Goal: Task Accomplishment & Management: Manage account settings

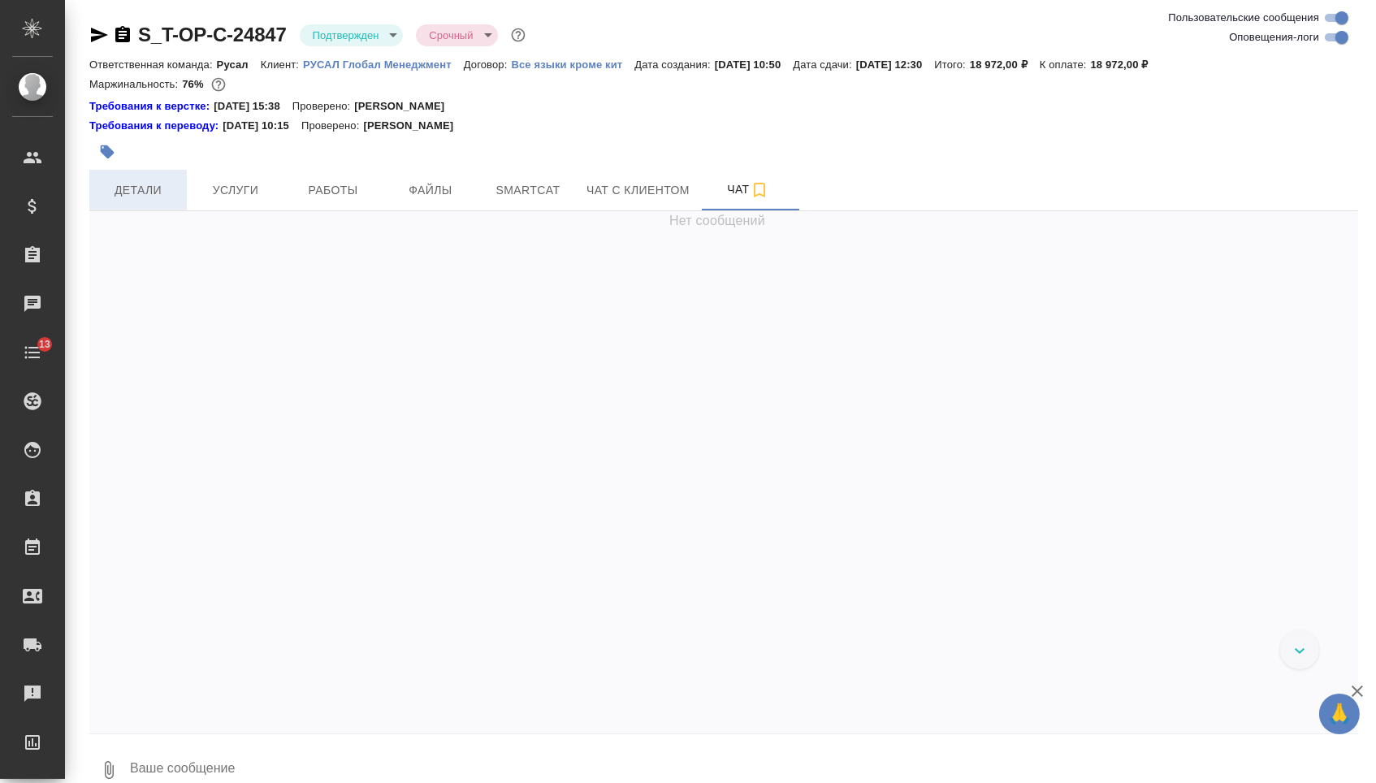
click at [184, 183] on button "Детали" at bounding box center [137, 190] width 97 height 41
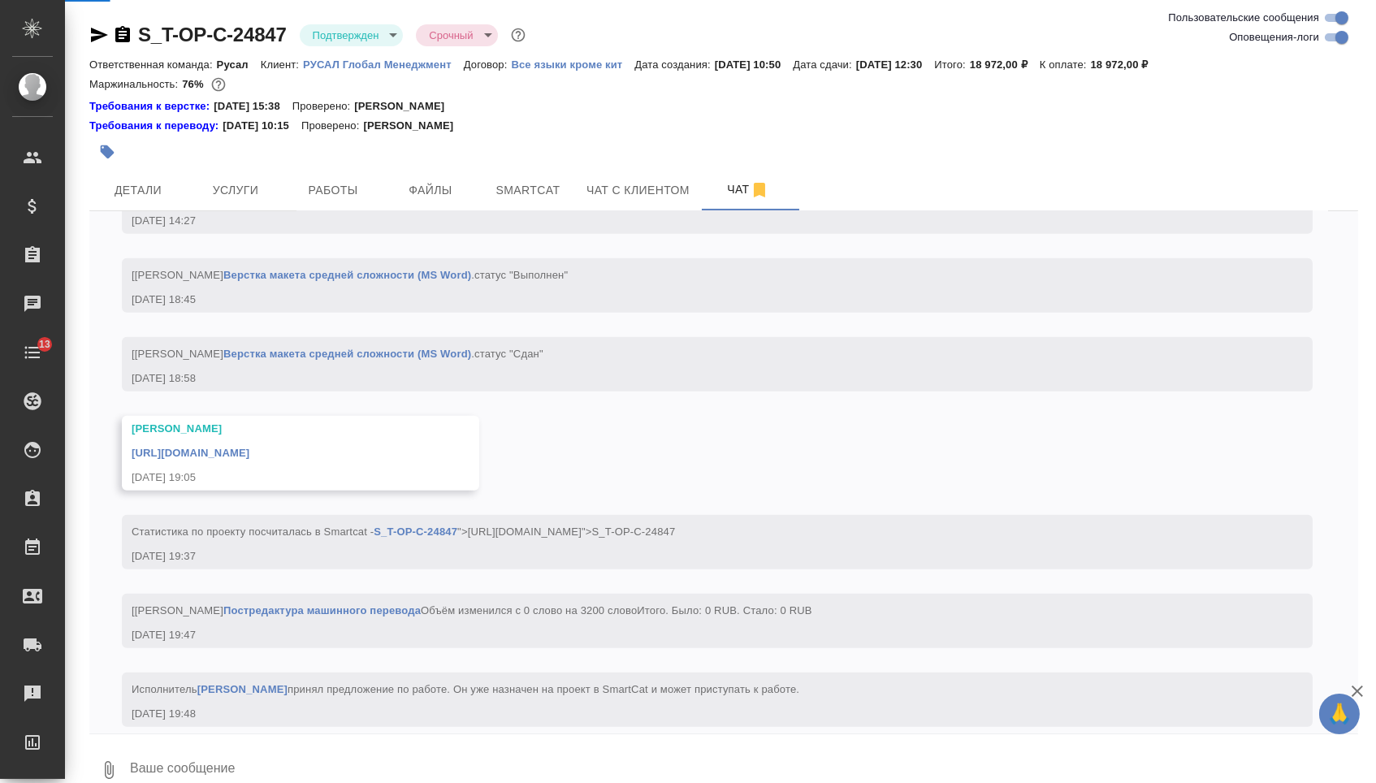
scroll to position [3335, 0]
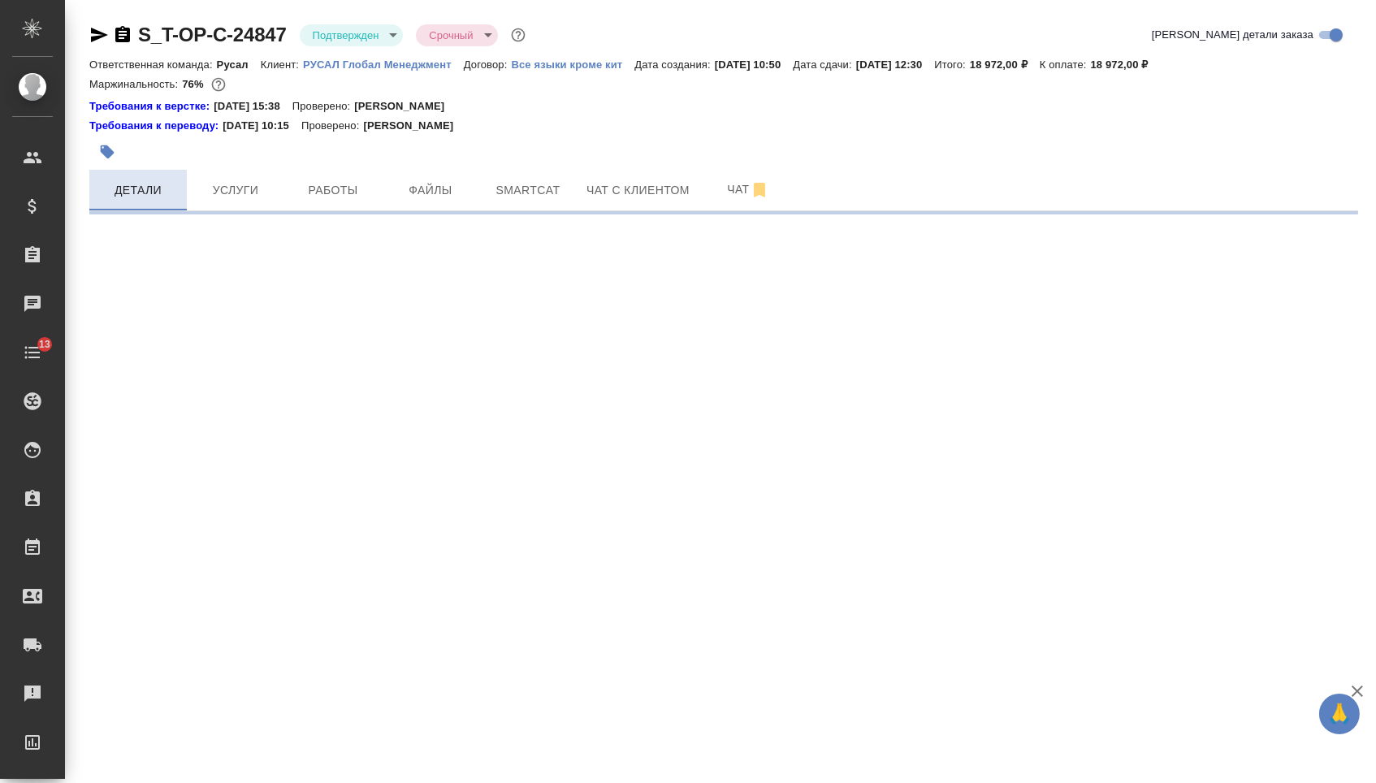
select select "RU"
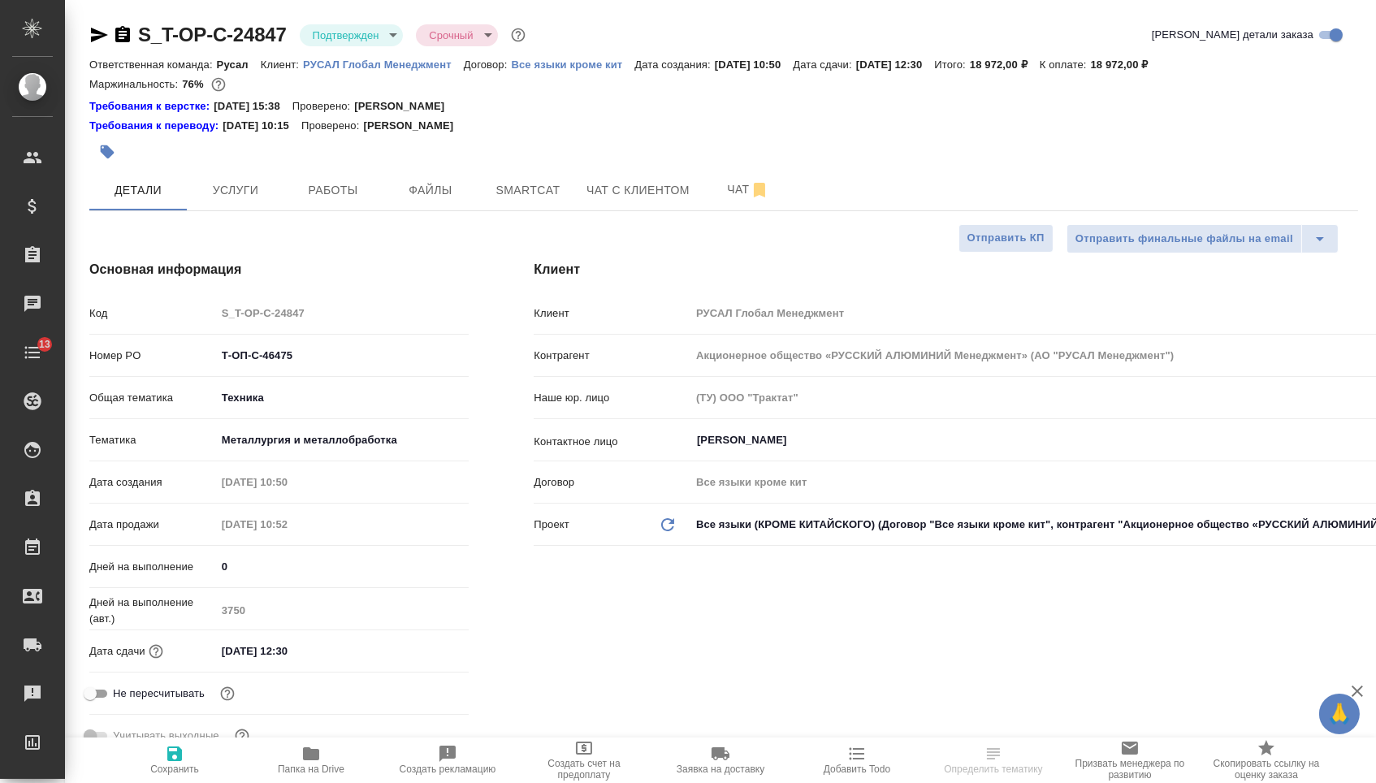
type textarea "x"
drag, startPoint x: 305, startPoint y: 365, endPoint x: 180, endPoint y: 366, distance: 125.9
click at [180, 366] on div "Номер PO Т-ОП-С-46475" at bounding box center [278, 355] width 379 height 28
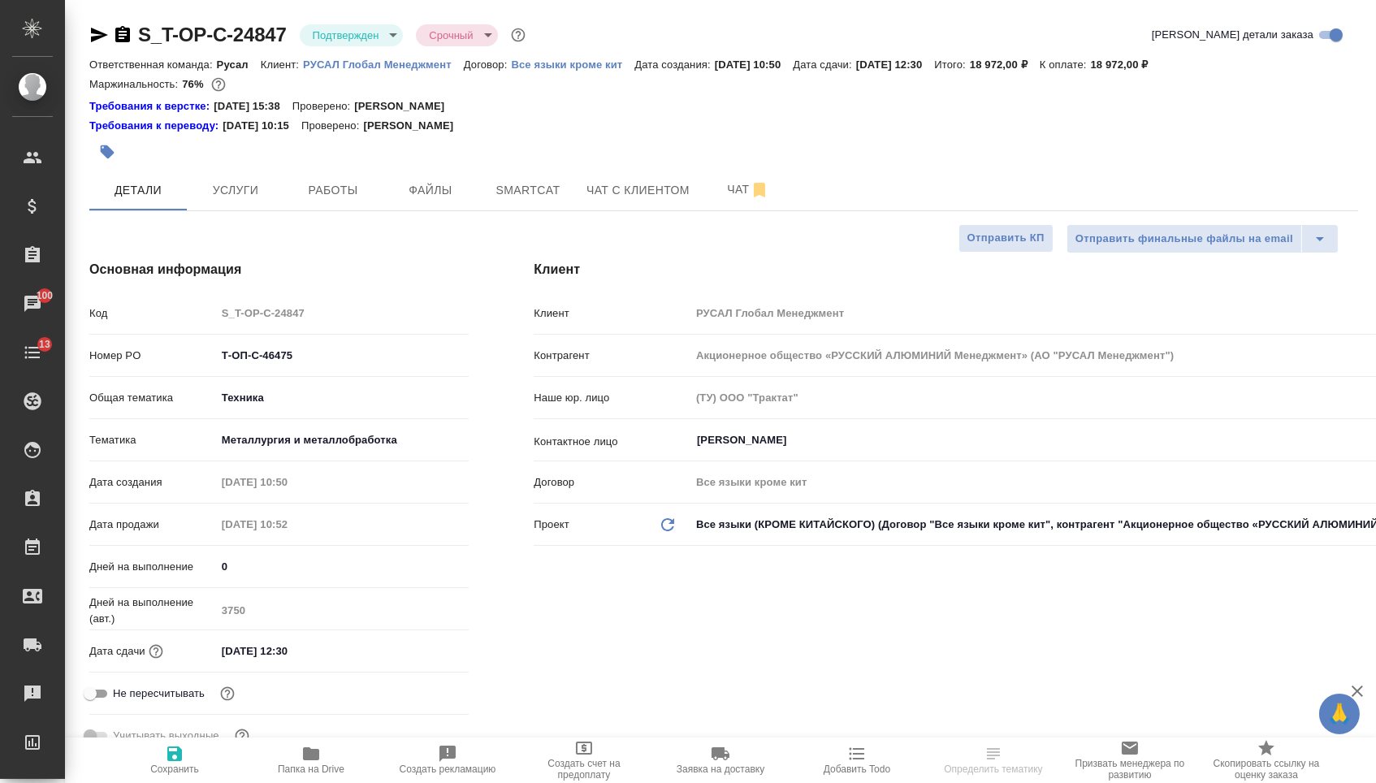
type textarea "x"
select select "RU"
type textarea "x"
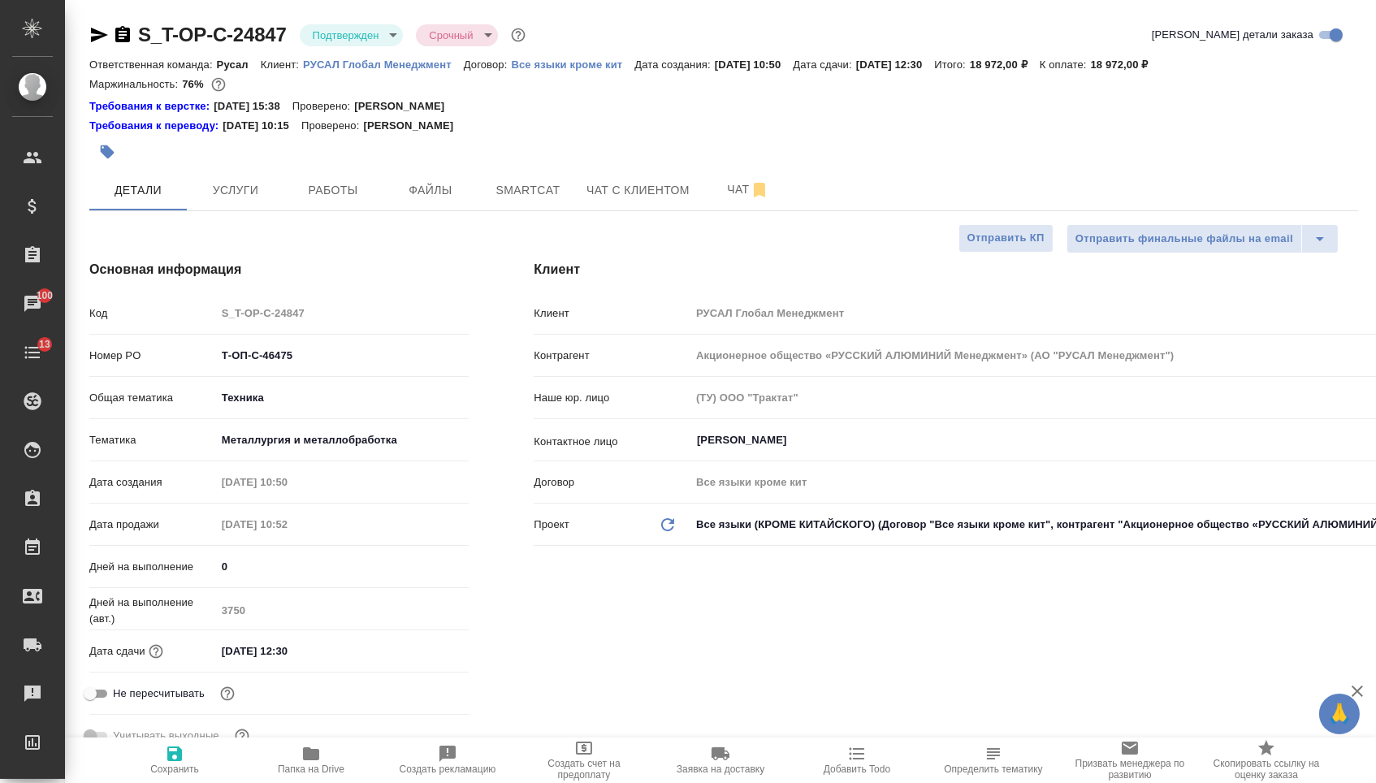
type textarea "x"
